Goal: Communication & Community: Ask a question

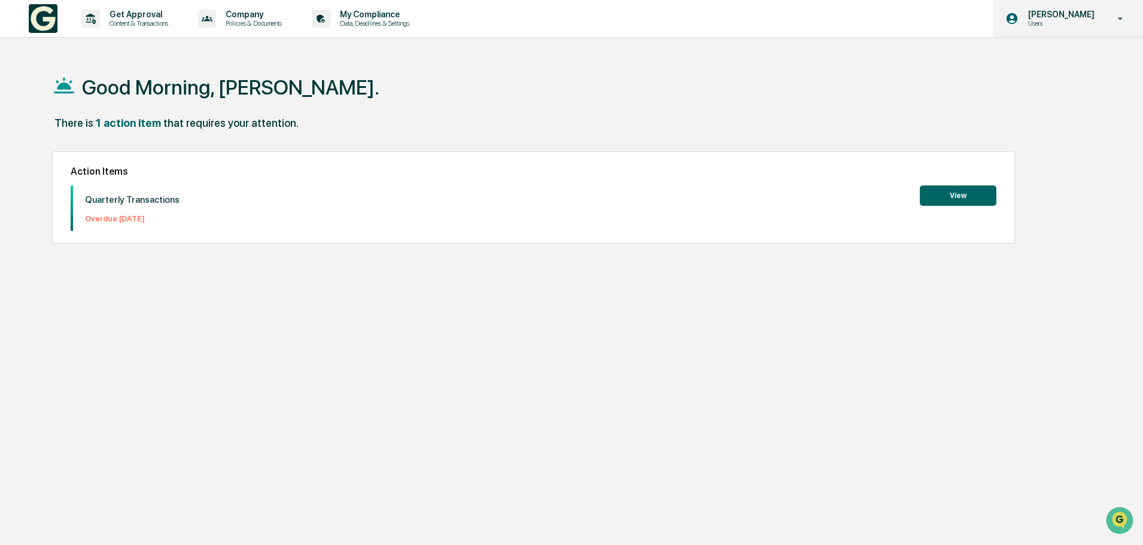
click at [1123, 19] on icon at bounding box center [1120, 18] width 21 height 11
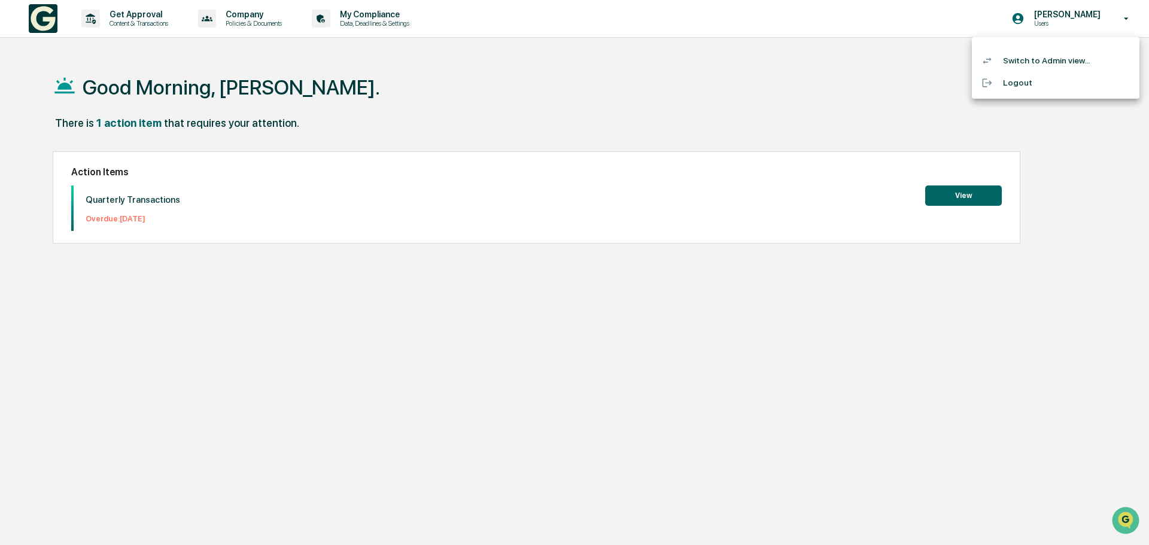
click at [1025, 59] on li "Switch to Admin view..." at bounding box center [1056, 61] width 168 height 22
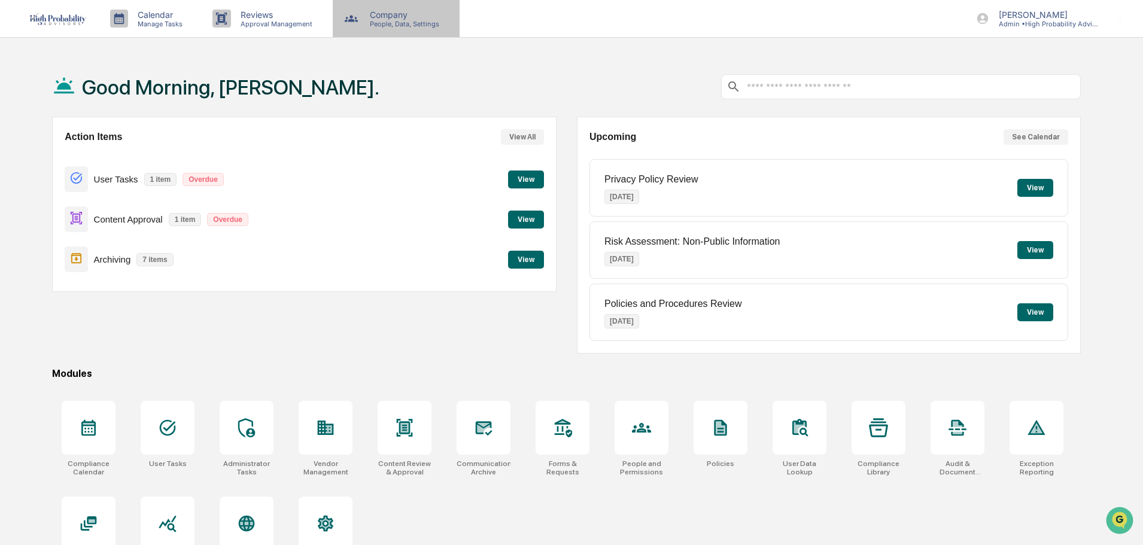
click at [387, 22] on p "People, Data, Settings" at bounding box center [402, 24] width 85 height 8
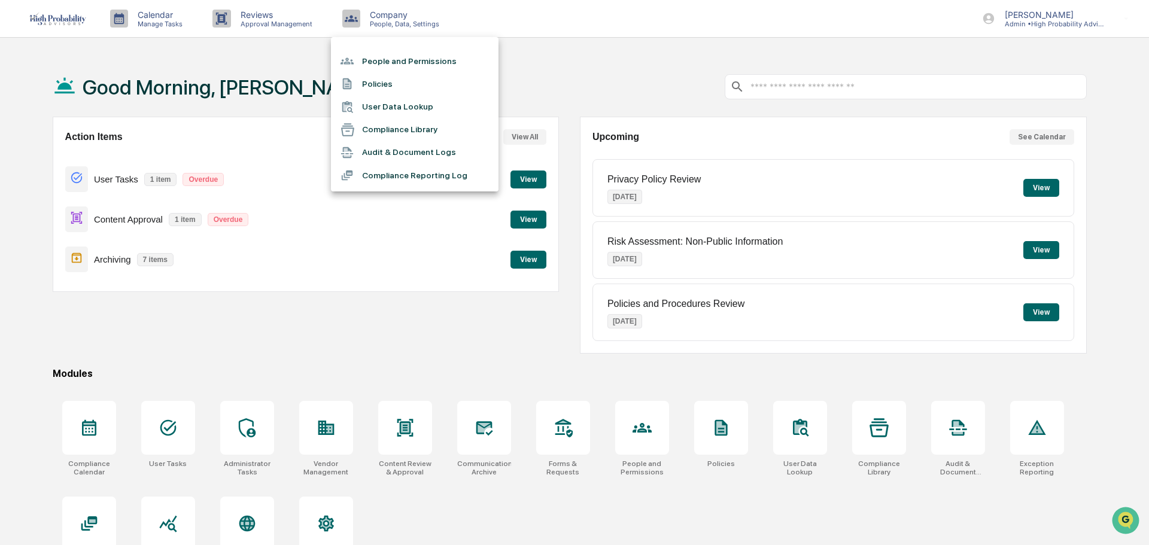
click at [372, 59] on li "People and Permissions" at bounding box center [415, 61] width 168 height 23
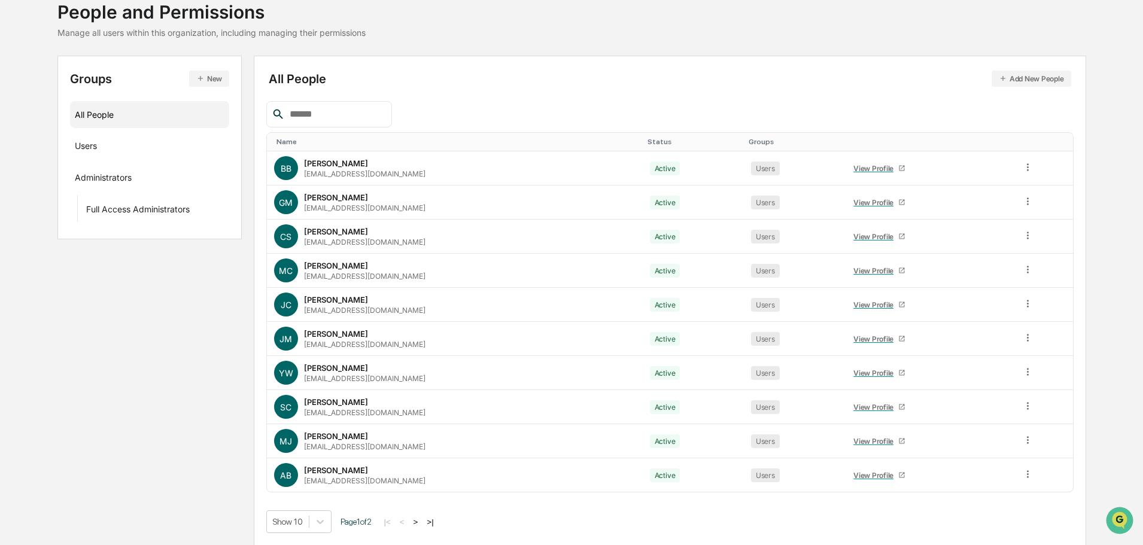
scroll to position [80, 0]
click at [422, 520] on button ">" at bounding box center [416, 522] width 12 height 10
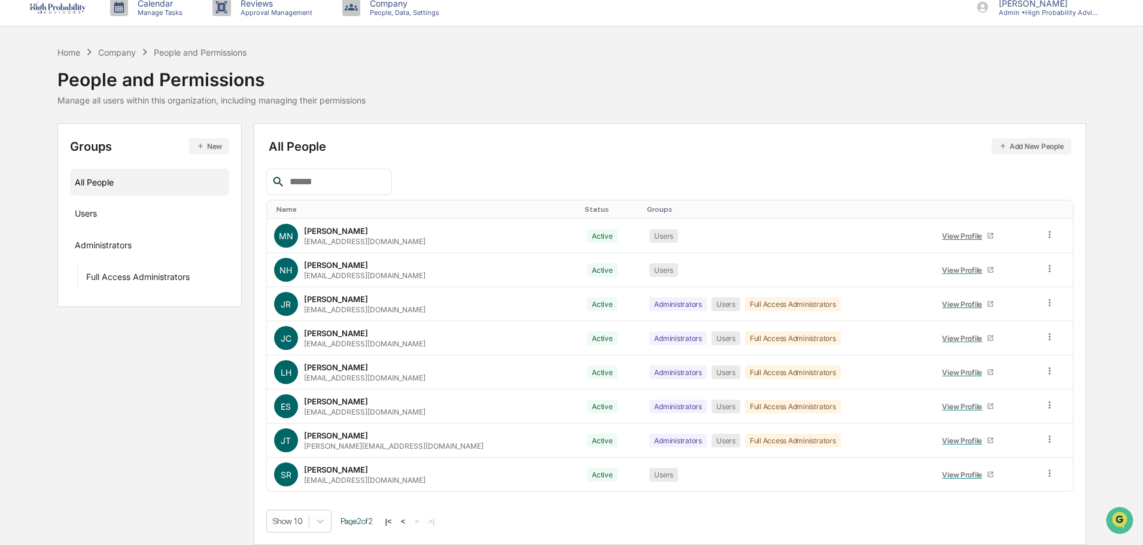
scroll to position [11, 0]
click at [1049, 371] on icon at bounding box center [1050, 370] width 2 height 7
click at [953, 372] on div "View Profile" at bounding box center [964, 372] width 45 height 9
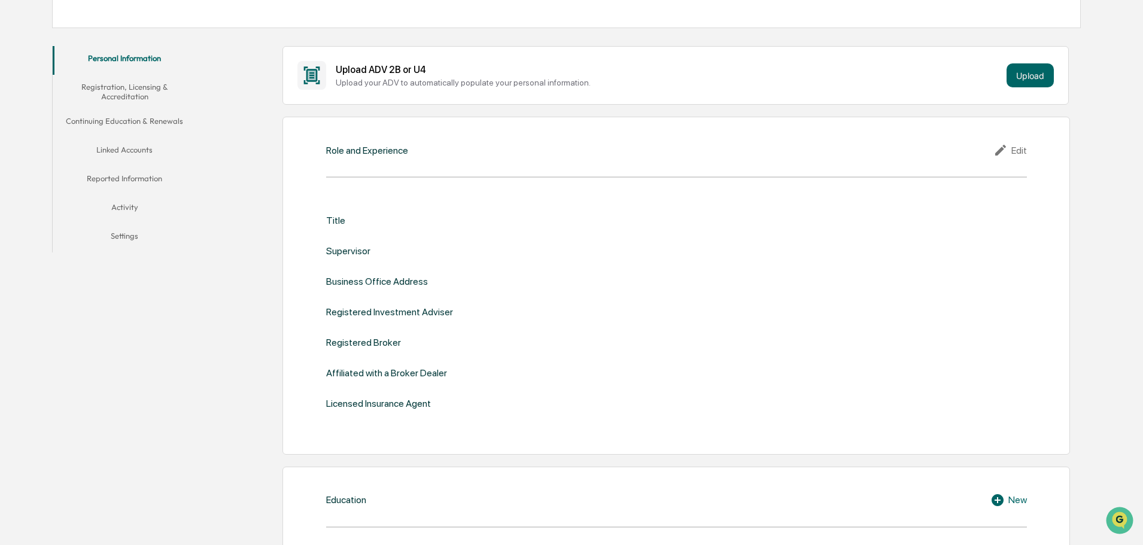
scroll to position [191, 0]
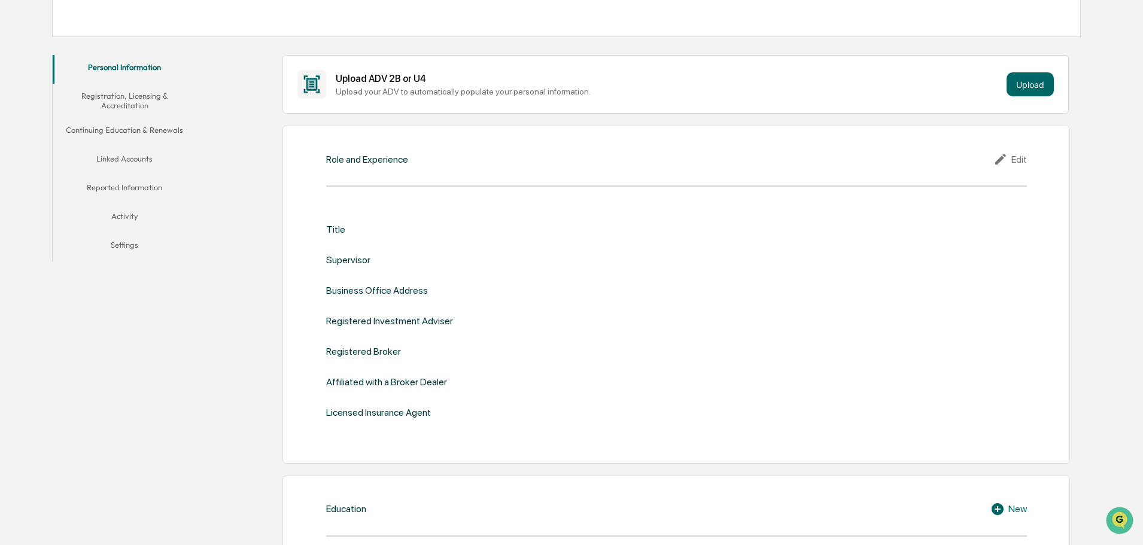
click at [1004, 159] on icon at bounding box center [1003, 159] width 18 height 14
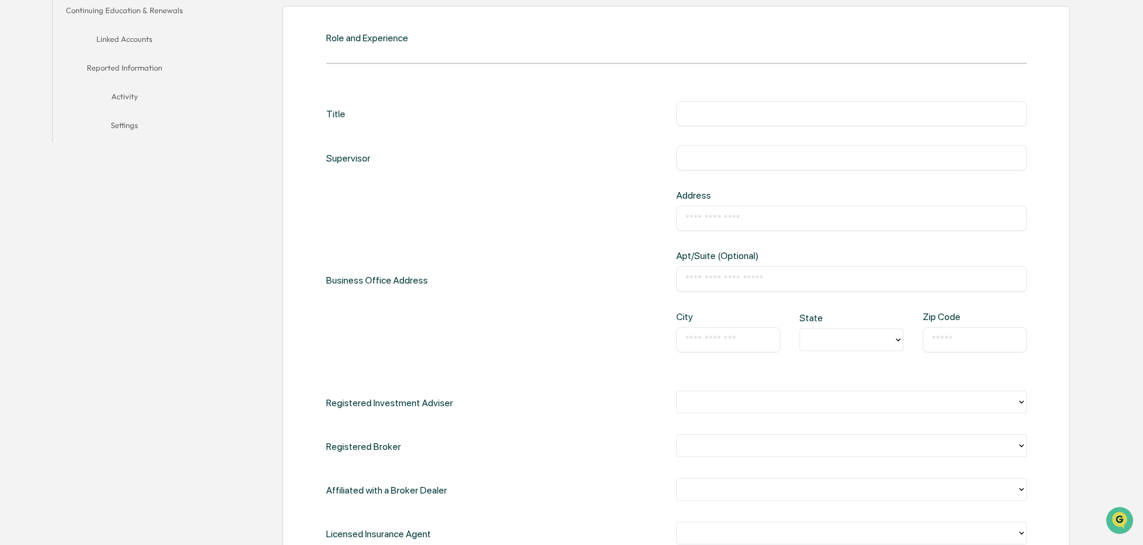
scroll to position [490, 0]
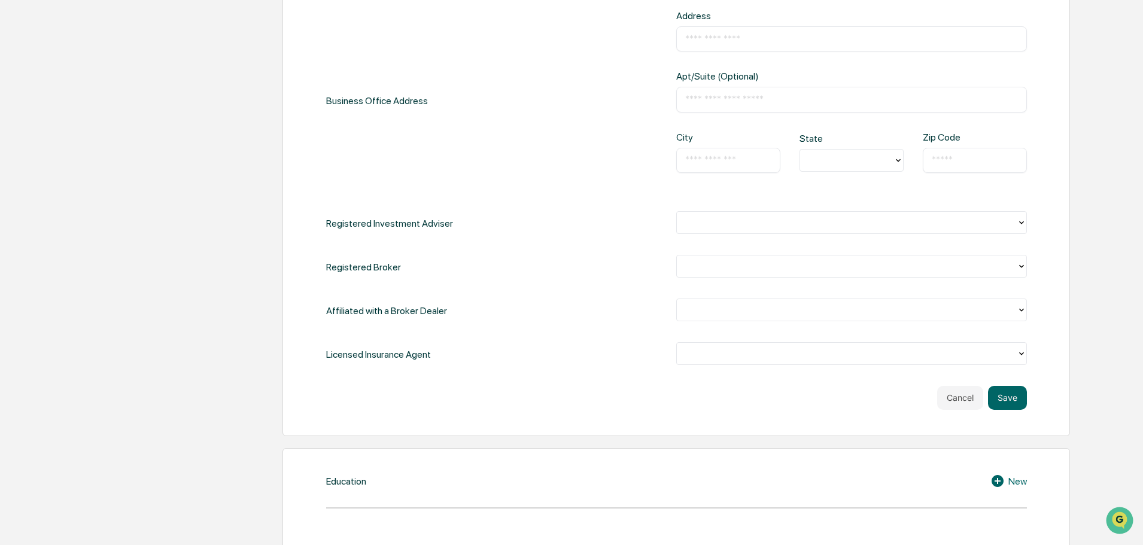
click at [1018, 223] on icon at bounding box center [1022, 223] width 10 height 10
click at [1042, 166] on div "Role and Experience Title ​ Supervisor ​ Business Office Address Address ​ Apt/…" at bounding box center [676, 130] width 788 height 609
drag, startPoint x: 956, startPoint y: 398, endPoint x: 880, endPoint y: 385, distance: 76.6
click at [953, 395] on button "Cancel" at bounding box center [960, 398] width 46 height 24
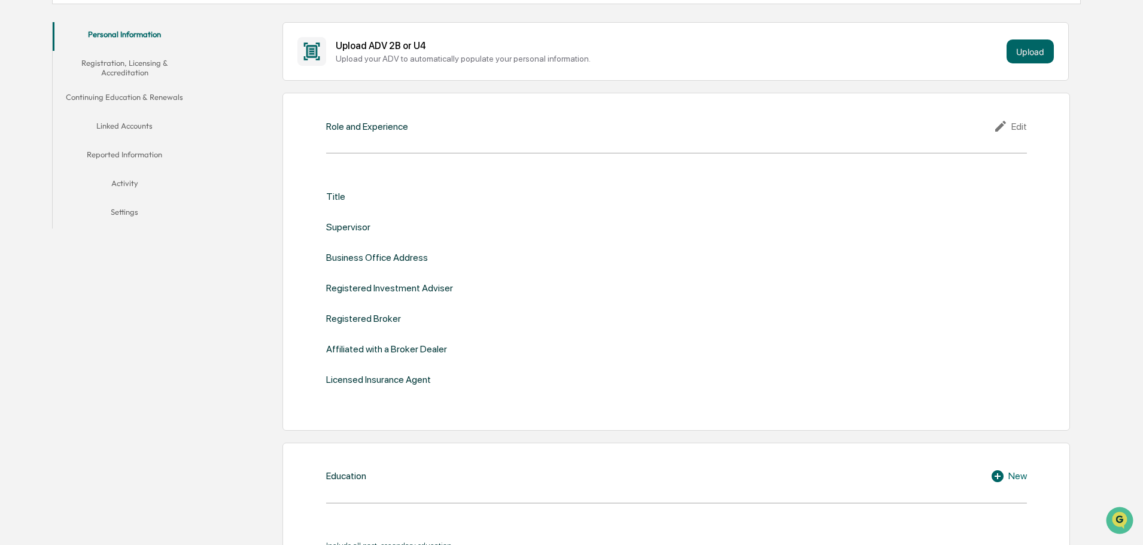
scroll to position [134, 0]
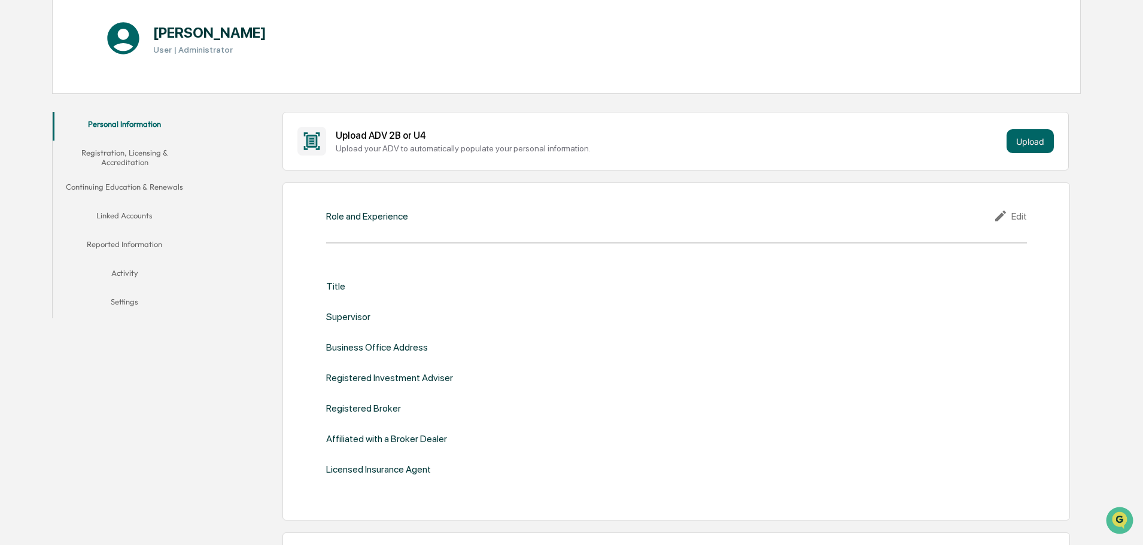
click at [125, 302] on button "Settings" at bounding box center [125, 304] width 144 height 29
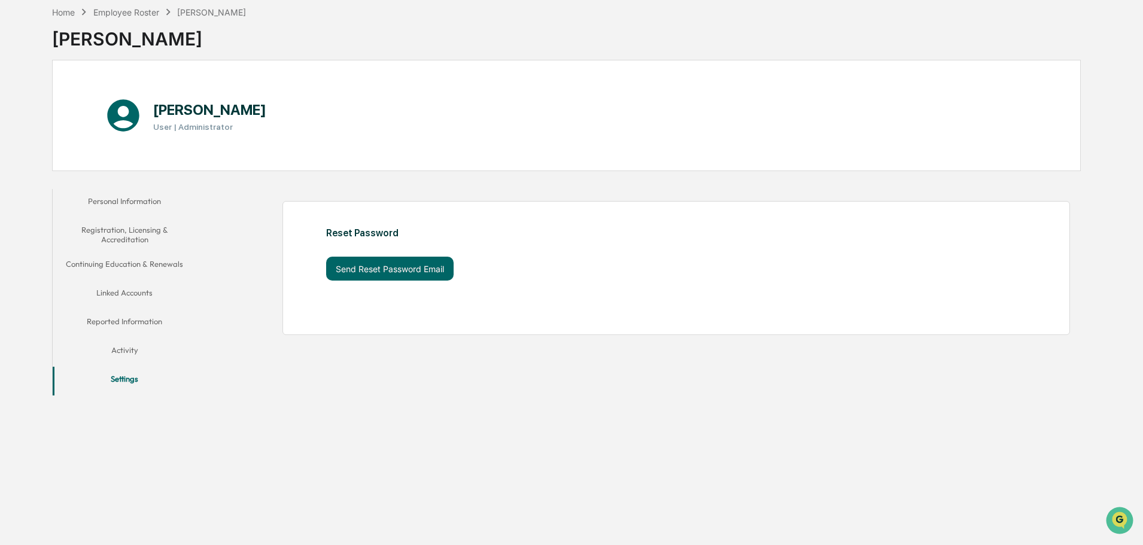
click at [119, 348] on button "Activity" at bounding box center [125, 352] width 144 height 29
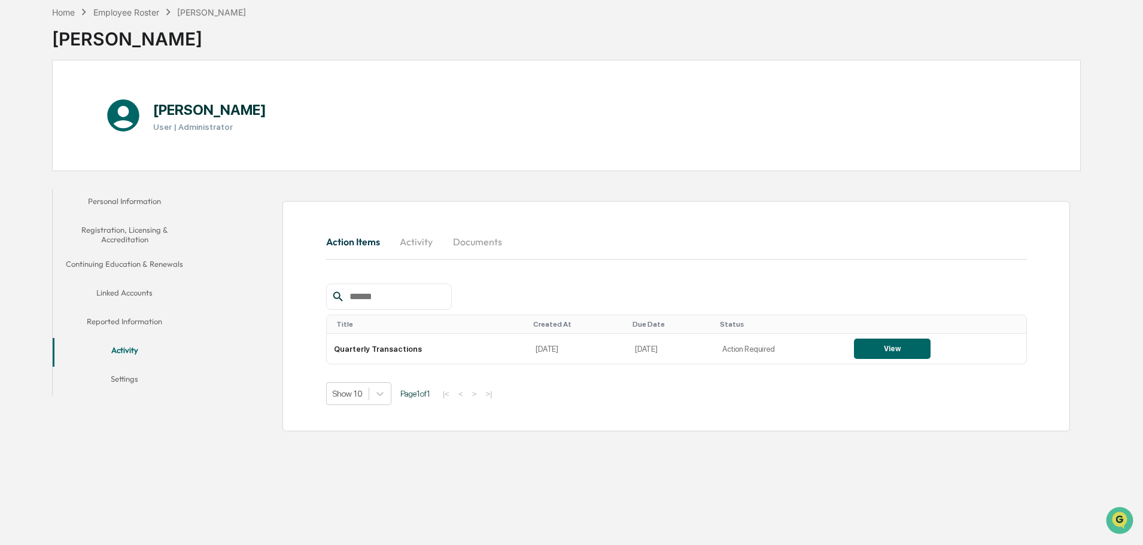
click at [131, 224] on button "Registration, Licensing & Accreditation" at bounding box center [125, 235] width 144 height 34
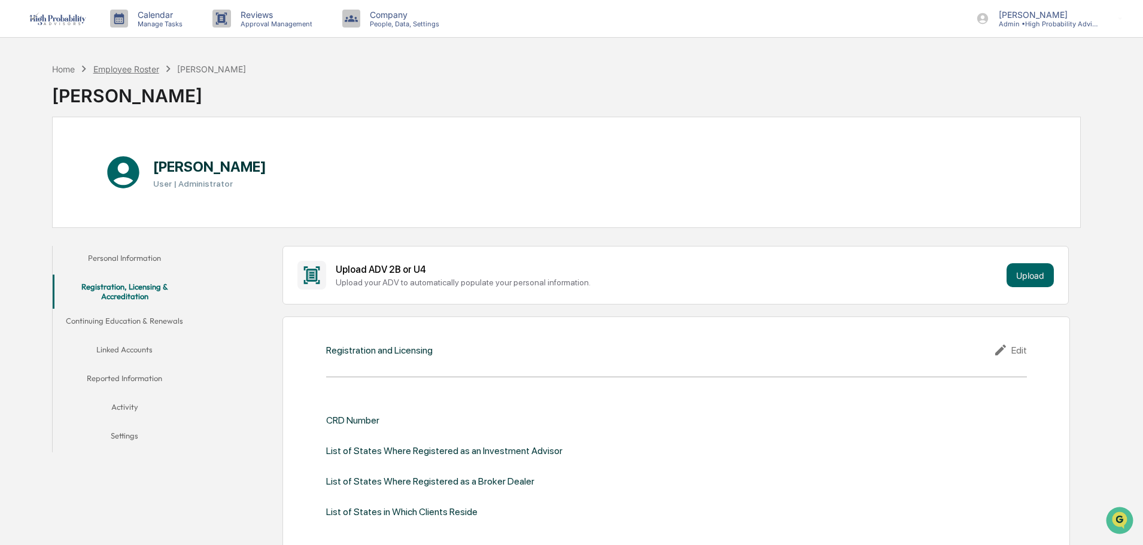
click at [126, 69] on div "Employee Roster" at bounding box center [126, 69] width 66 height 10
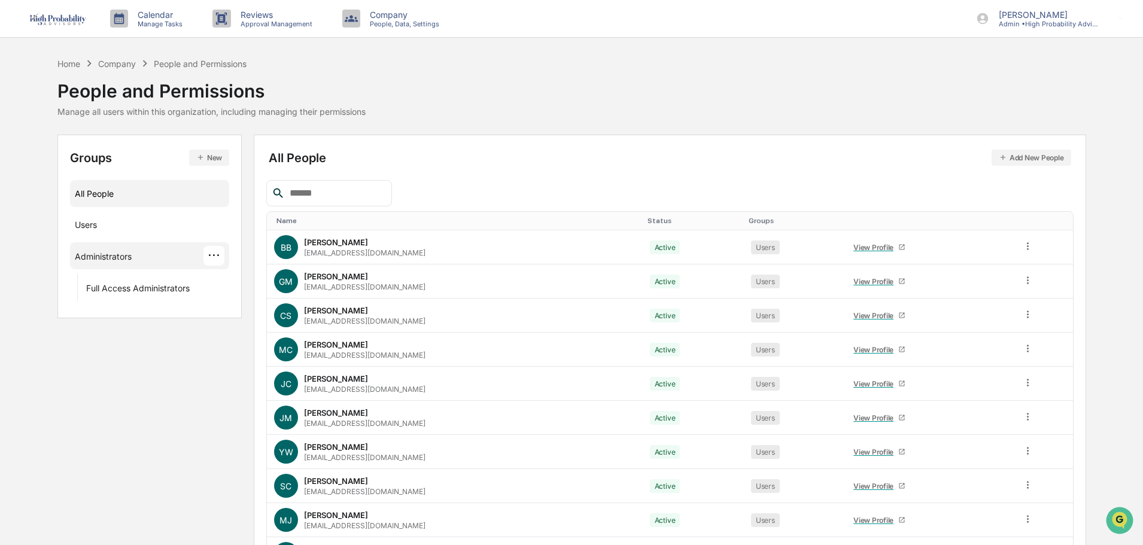
click at [101, 254] on div "Administrators" at bounding box center [103, 258] width 57 height 14
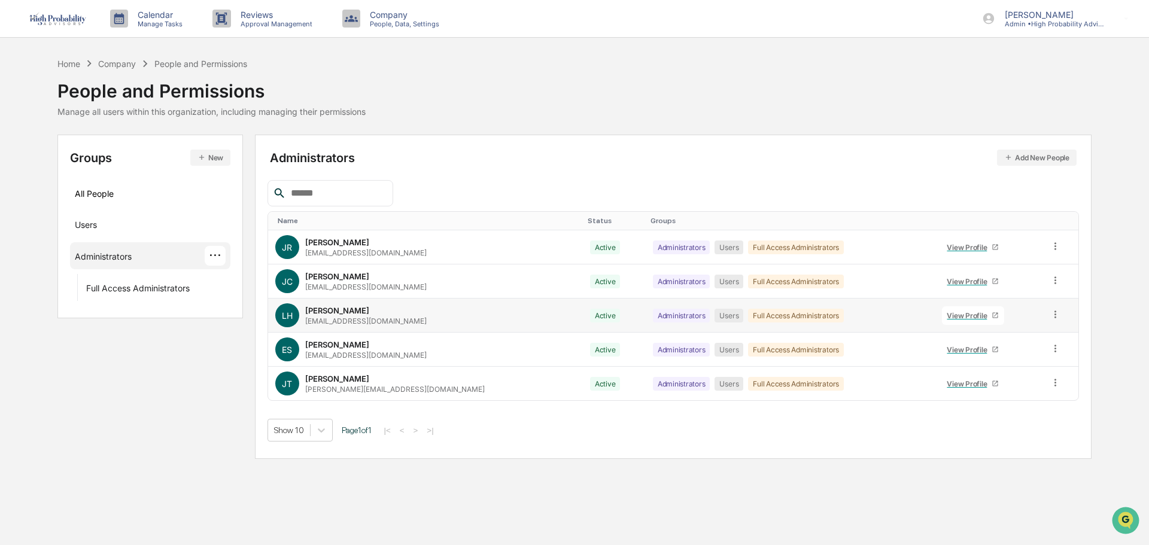
click at [1053, 313] on icon at bounding box center [1055, 314] width 11 height 11
click at [1015, 356] on div "Change Status" at bounding box center [1001, 358] width 99 height 14
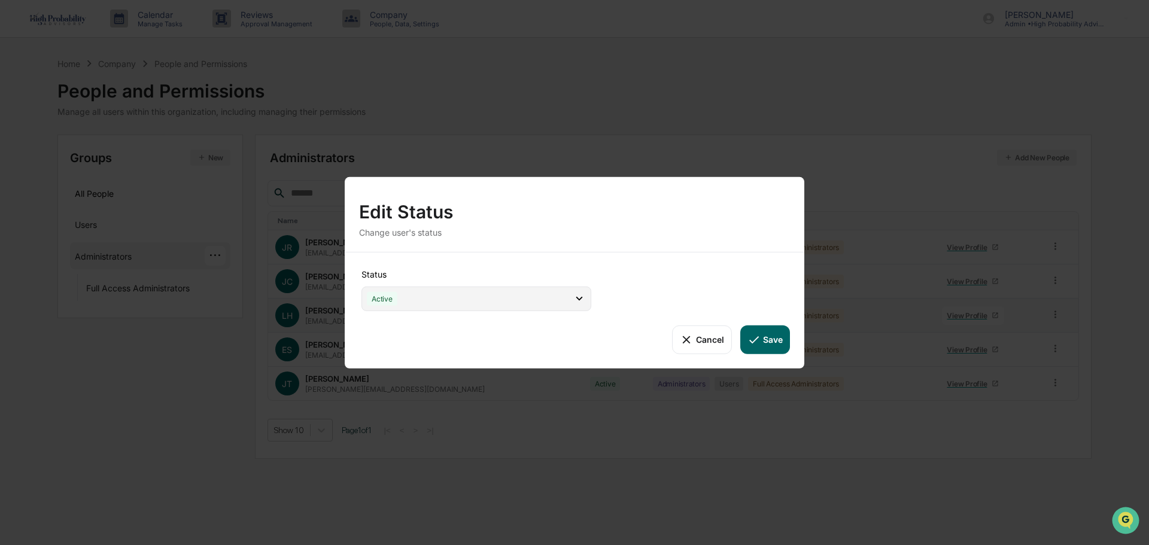
click at [580, 300] on icon at bounding box center [579, 298] width 13 height 13
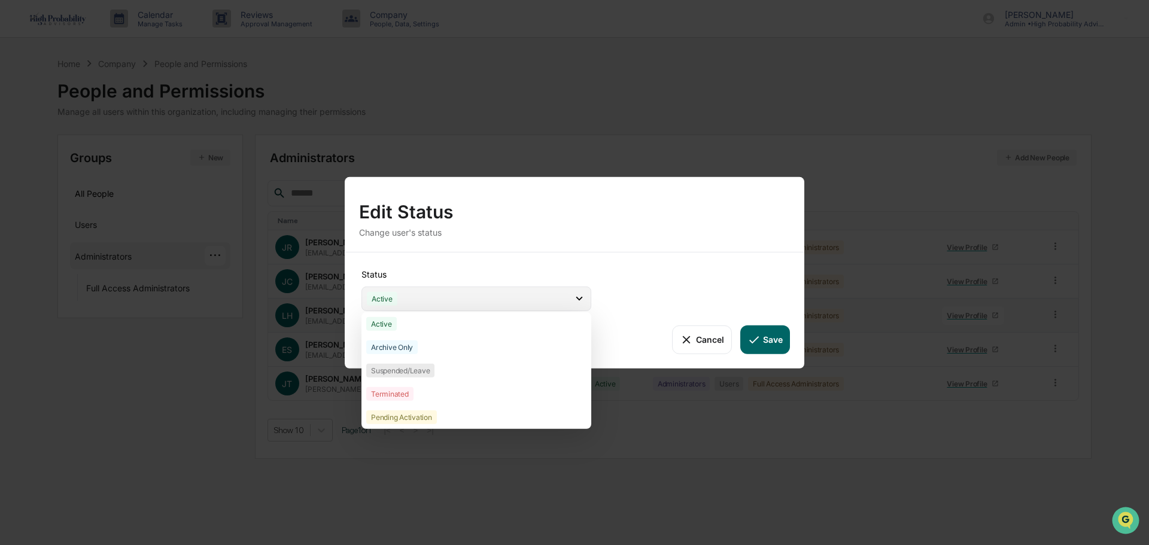
click at [580, 300] on icon at bounding box center [579, 298] width 13 height 13
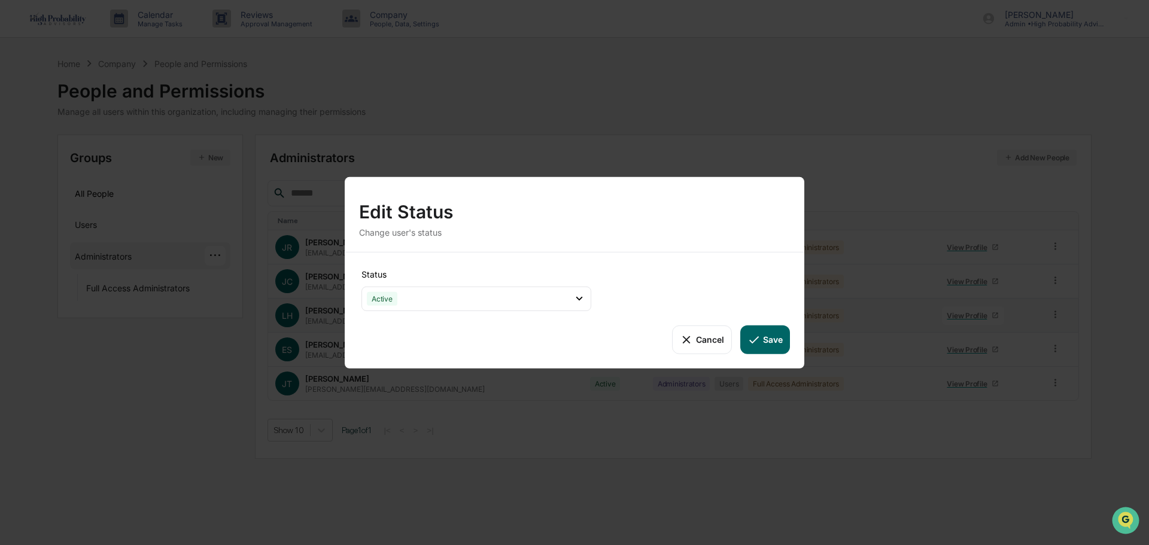
click at [703, 339] on button "Cancel" at bounding box center [701, 339] width 59 height 29
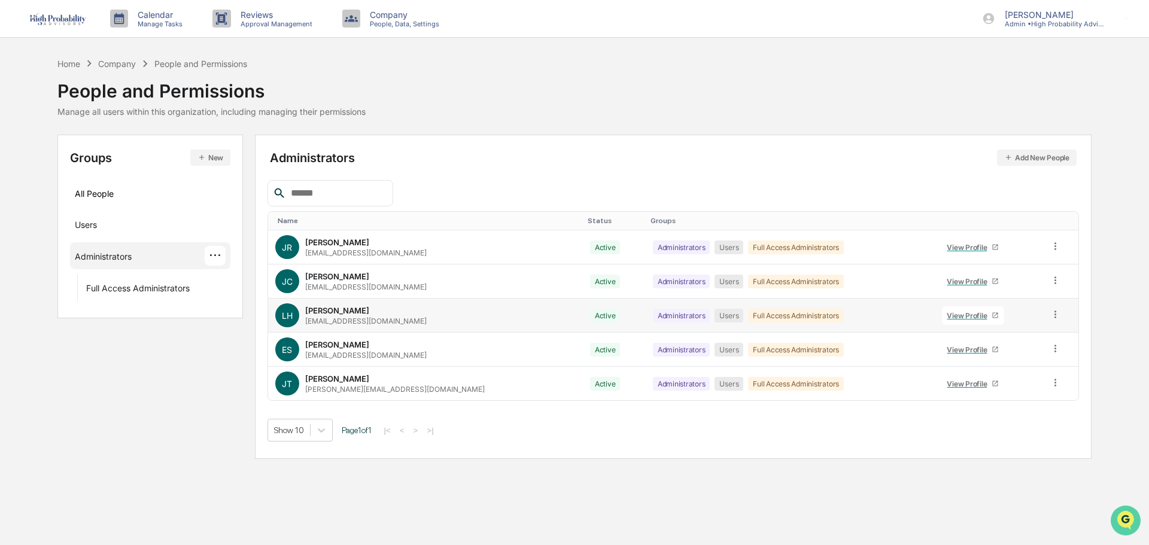
click at [1127, 519] on img "Open customer support" at bounding box center [1126, 521] width 30 height 24
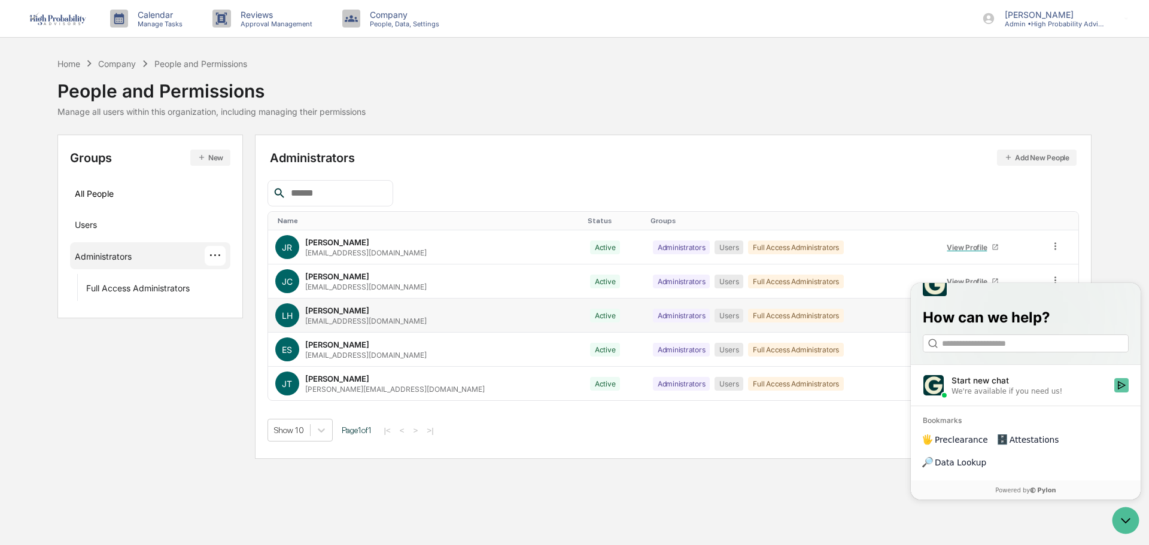
click at [1123, 390] on icon "Start new chat" at bounding box center [1122, 386] width 10 height 10
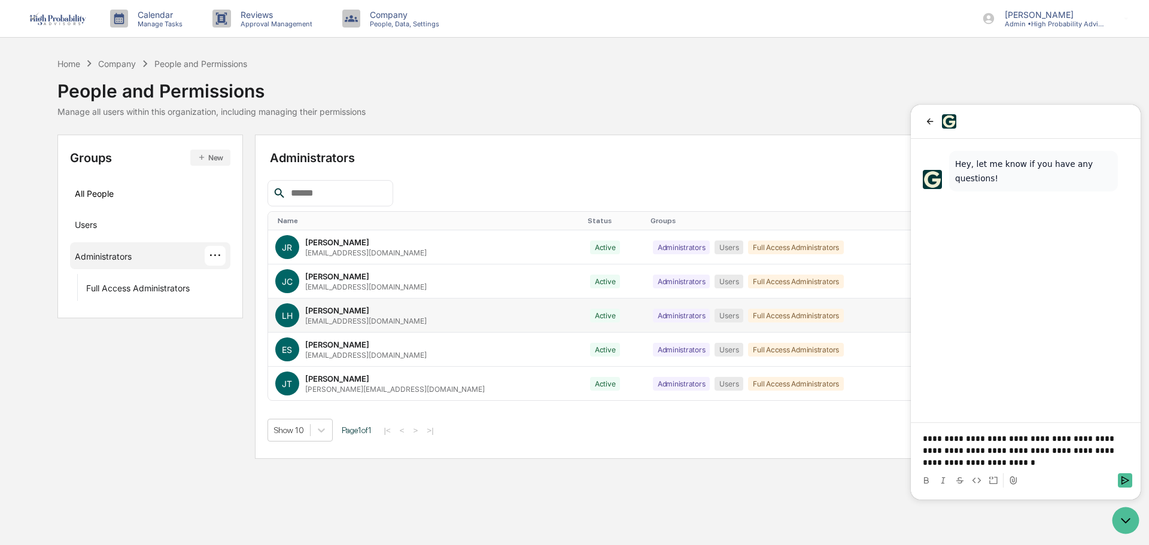
click at [945, 460] on p "**********" at bounding box center [1026, 451] width 206 height 36
drag, startPoint x: 938, startPoint y: 461, endPoint x: 947, endPoint y: 462, distance: 8.5
click at [947, 462] on p "**********" at bounding box center [1026, 451] width 206 height 36
click at [986, 454] on p "**********" at bounding box center [1026, 451] width 206 height 36
click at [965, 451] on p "**********" at bounding box center [1026, 451] width 206 height 36
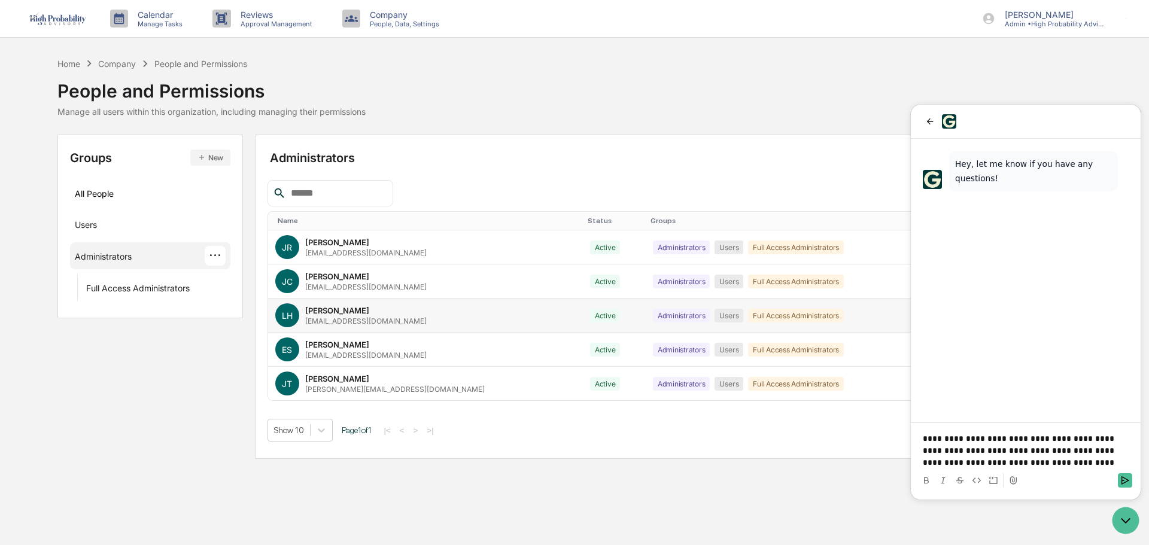
click at [961, 451] on p "**********" at bounding box center [1026, 451] width 206 height 36
click at [997, 453] on p "**********" at bounding box center [1026, 451] width 206 height 36
click at [1126, 481] on icon "Send" at bounding box center [1125, 481] width 10 height 10
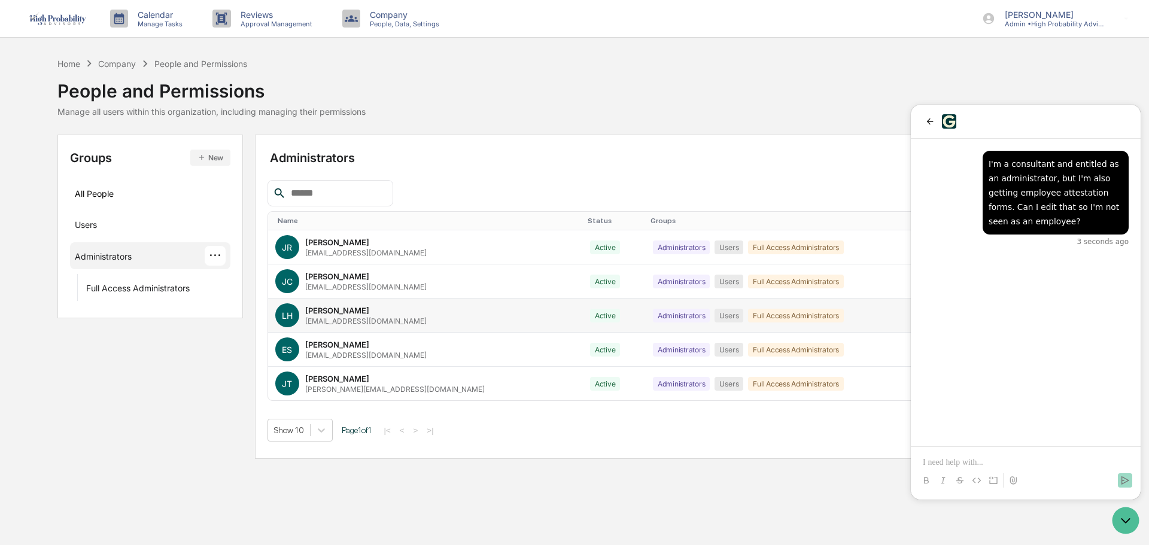
click at [989, 469] on div at bounding box center [1026, 481] width 220 height 24
click at [214, 284] on div "···" at bounding box center [215, 288] width 21 height 20
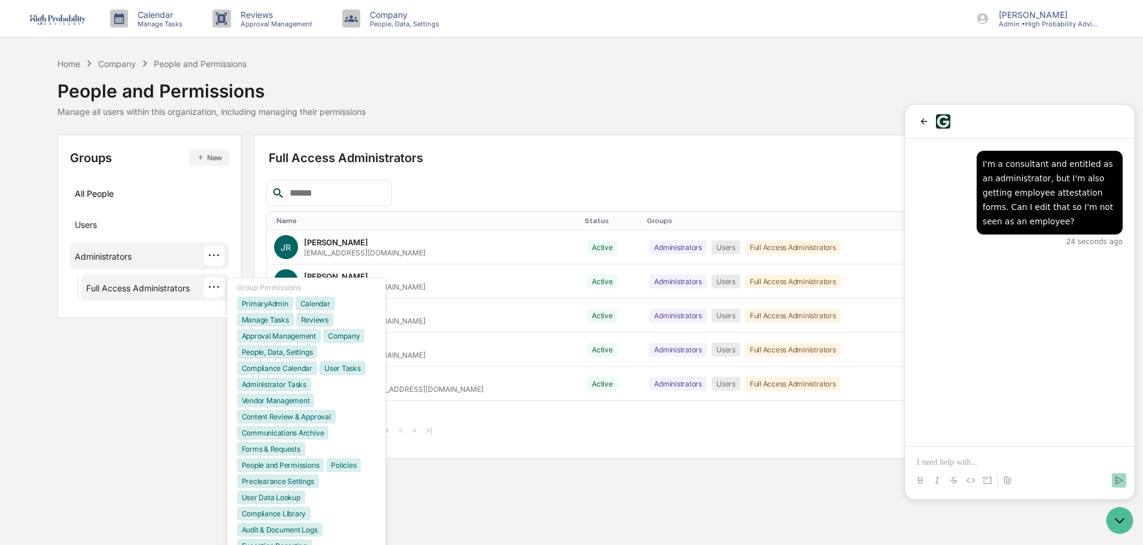
click at [108, 256] on div "Administrators" at bounding box center [103, 258] width 57 height 14
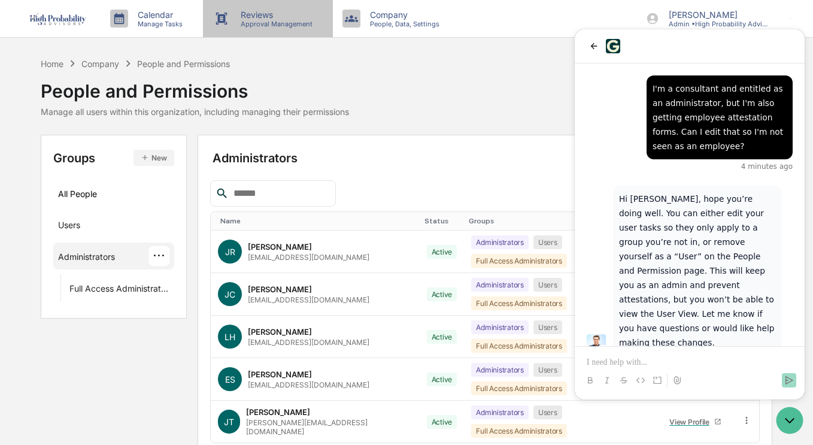
scroll to position [10, 0]
